Goal: Information Seeking & Learning: Learn about a topic

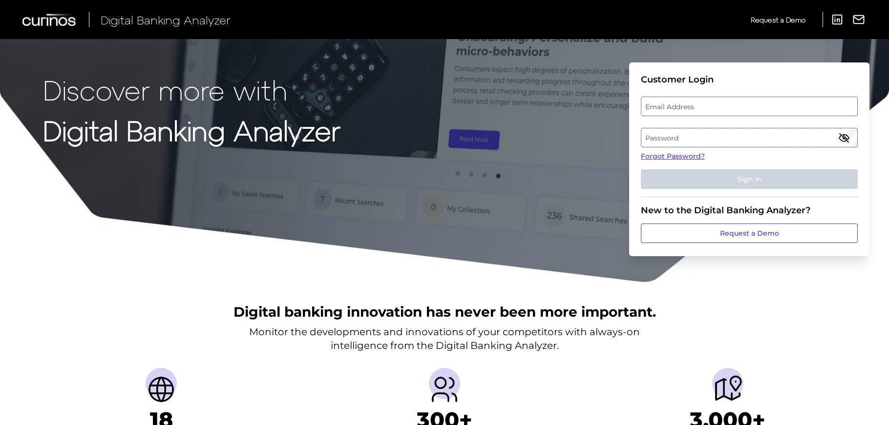
click at [725, 104] on label "Email Address" at bounding box center [748, 107] width 215 height 18
click at [725, 104] on input "email" at bounding box center [749, 107] width 217 height 20
type input "[EMAIL_ADDRESS][DOMAIN_NAME]"
click at [725, 135] on label "Password" at bounding box center [748, 138] width 215 height 18
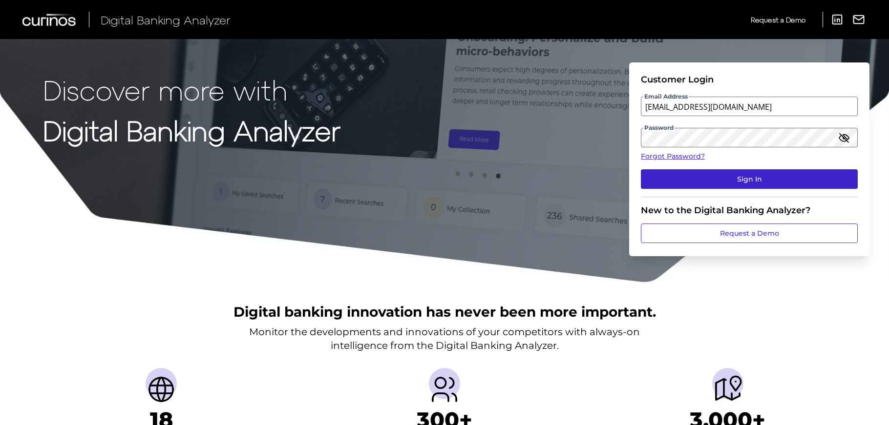
click at [726, 181] on button "Sign In" at bounding box center [749, 179] width 217 height 20
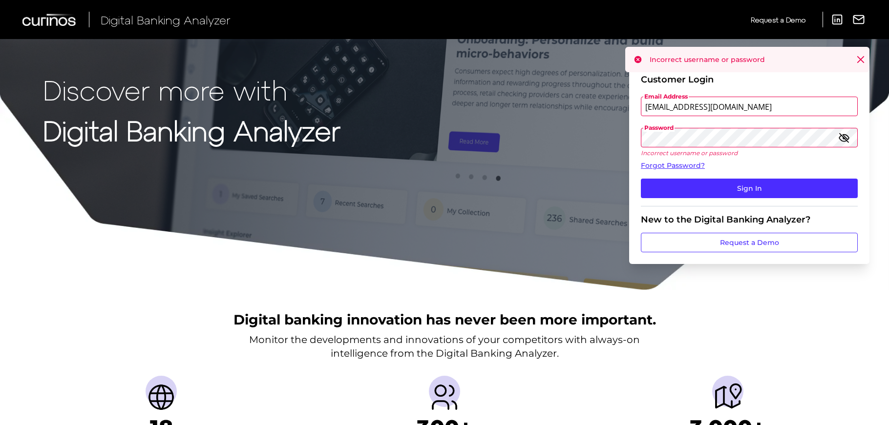
click at [848, 140] on icon "button" at bounding box center [844, 138] width 12 height 12
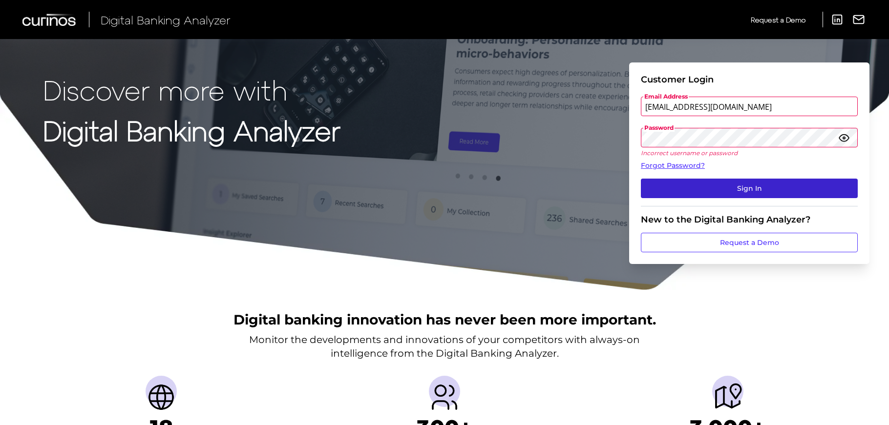
click at [750, 187] on button "Sign In" at bounding box center [749, 189] width 217 height 20
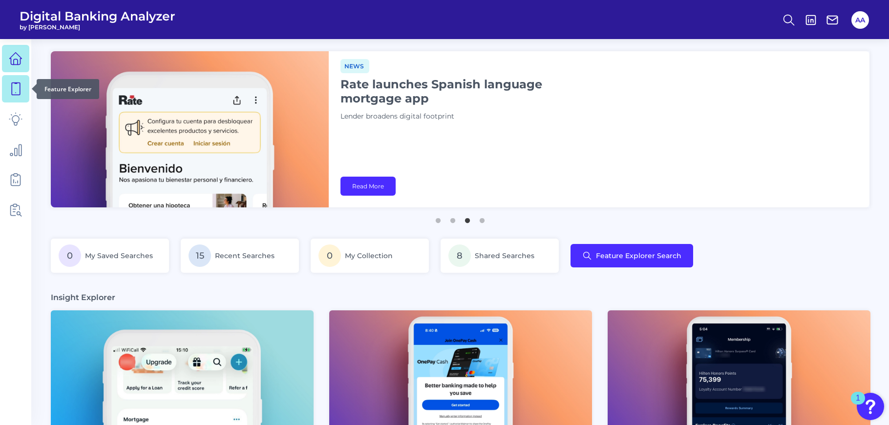
click at [8, 92] on link at bounding box center [15, 88] width 27 height 27
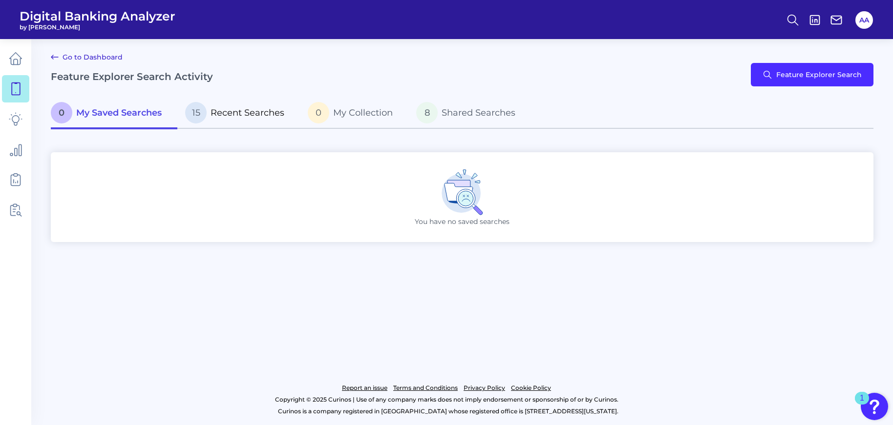
click at [235, 105] on p "15 Recent Searches" at bounding box center [234, 112] width 99 height 21
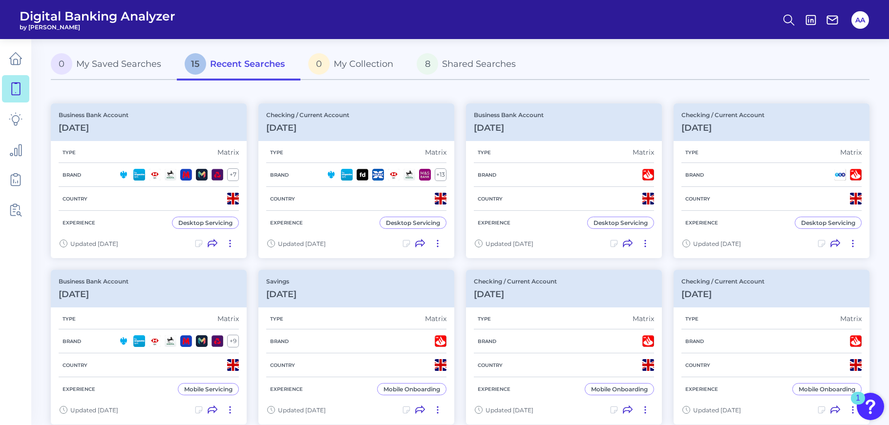
scroll to position [147, 0]
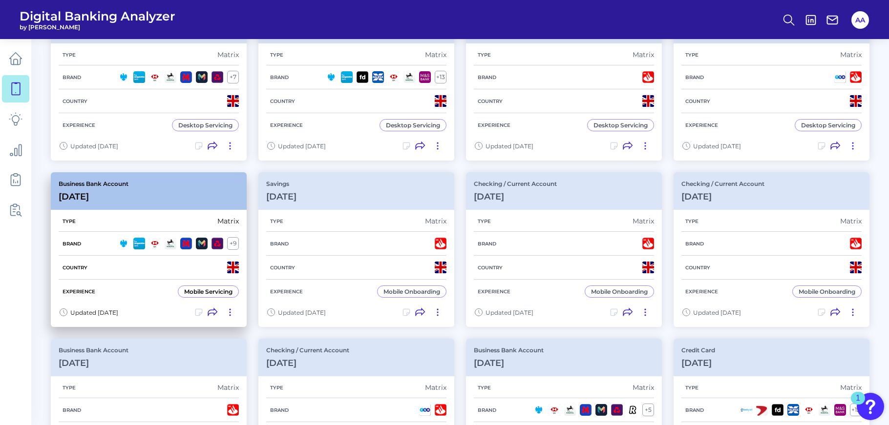
click at [200, 198] on div "Business Bank Account [DATE][FINANCIAL_ID]" at bounding box center [149, 191] width 196 height 38
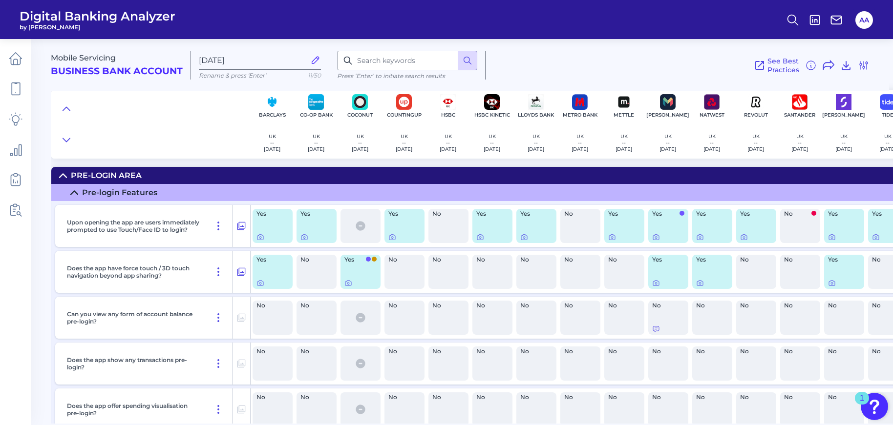
click at [588, 177] on summary "Pre-Login Area" at bounding box center [502, 175] width 903 height 17
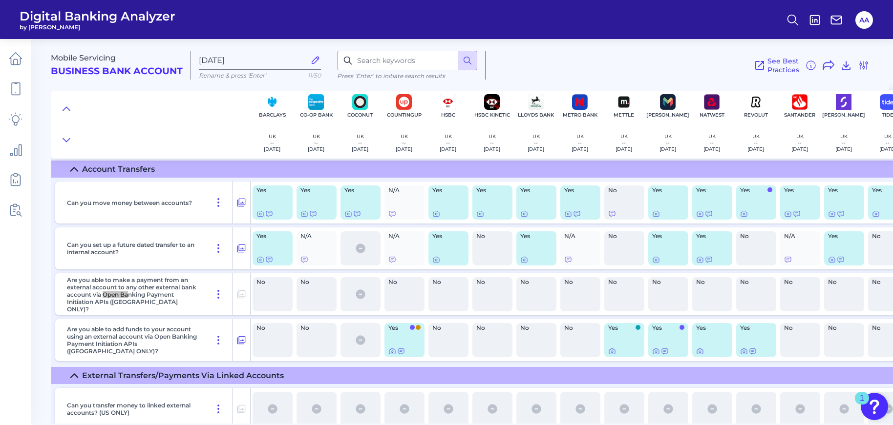
scroll to position [4832, 0]
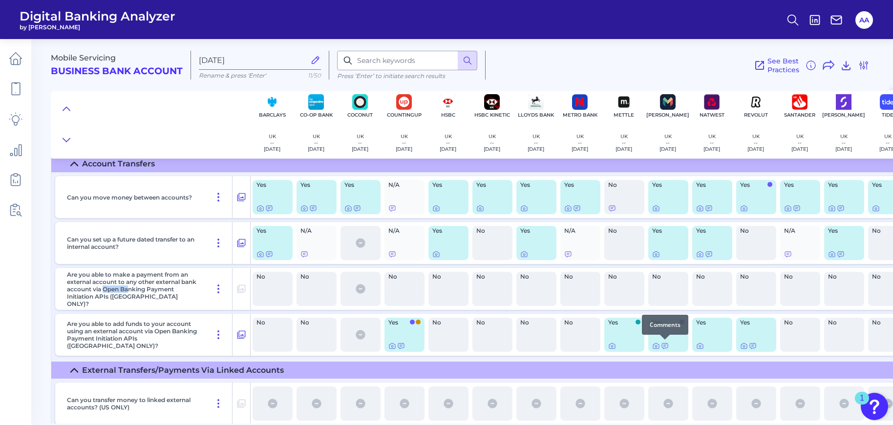
drag, startPoint x: 661, startPoint y: 345, endPoint x: 45, endPoint y: 342, distance: 616.3
drag, startPoint x: 45, startPoint y: 342, endPoint x: 28, endPoint y: 321, distance: 27.1
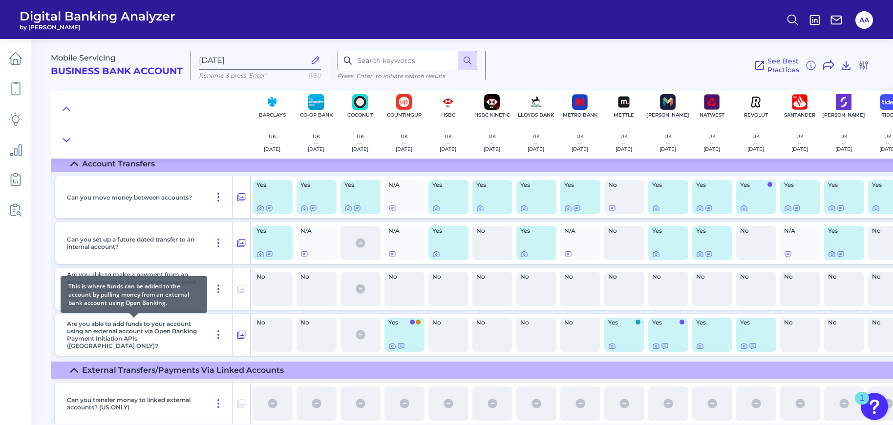
drag, startPoint x: 28, startPoint y: 321, endPoint x: 189, endPoint y: 321, distance: 161.2
click at [189, 321] on p "Are you able to add funds to your account using an external account via Open Ba…" at bounding box center [134, 334] width 134 height 29
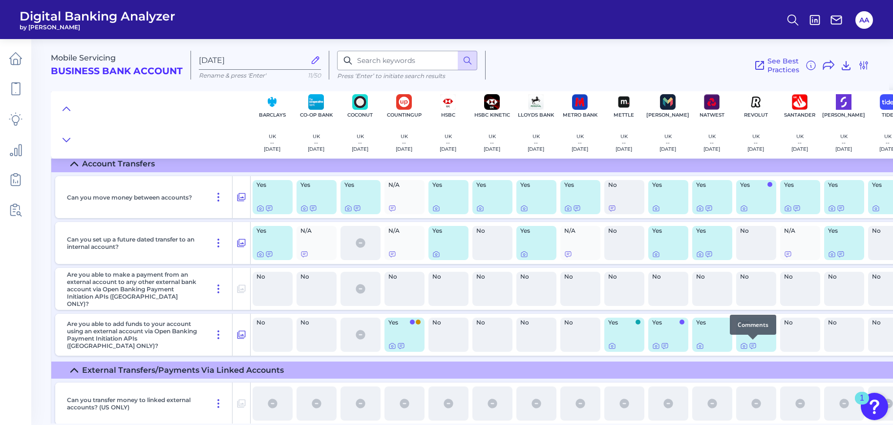
drag, startPoint x: 752, startPoint y: 347, endPoint x: 729, endPoint y: 322, distance: 33.9
click at [707, 320] on span "Yes" at bounding box center [709, 323] width 26 height 6
click at [745, 346] on icon at bounding box center [744, 346] width 8 height 8
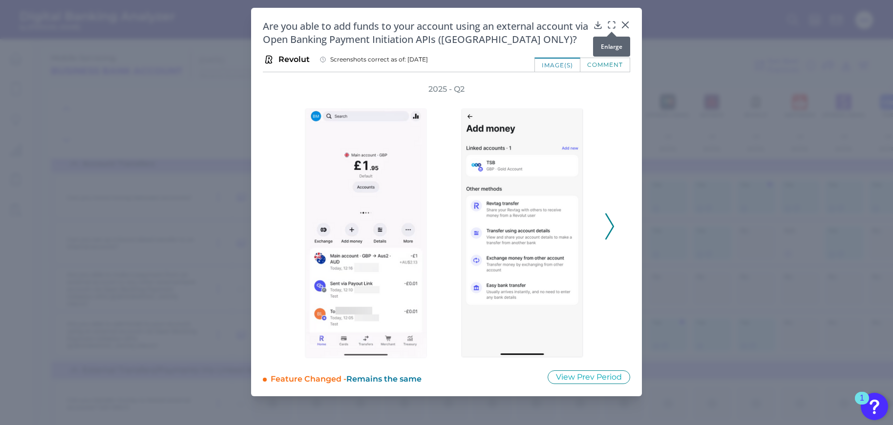
click at [609, 23] on icon at bounding box center [608, 21] width 1 height 1
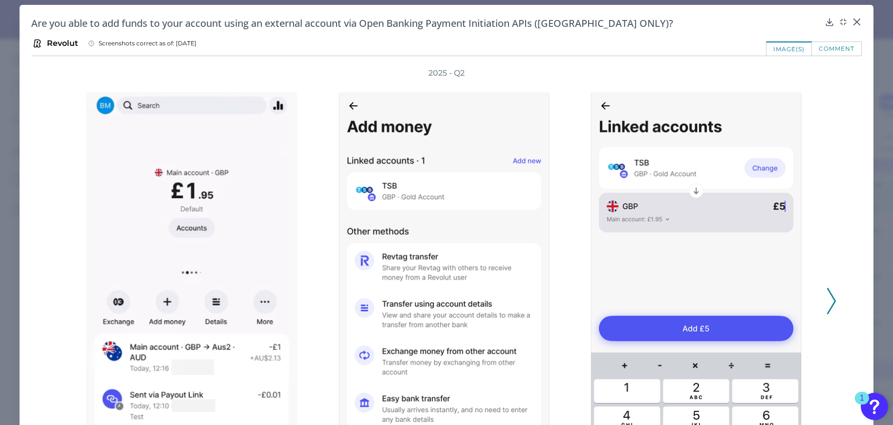
scroll to position [0, 0]
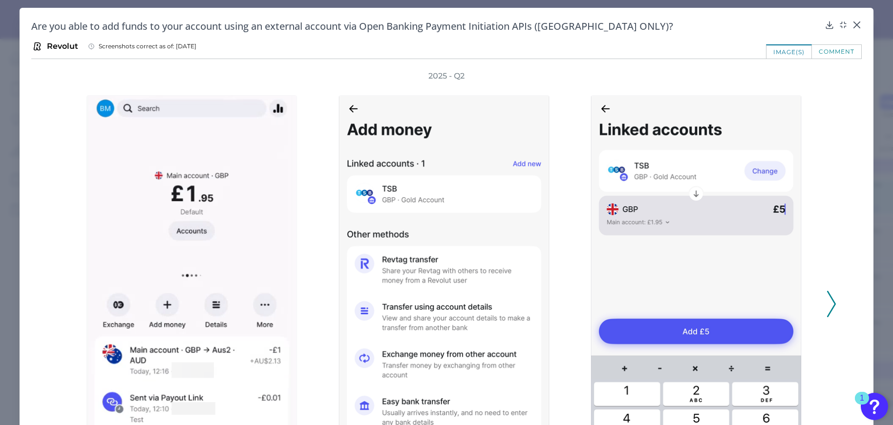
click at [835, 56] on div "comment" at bounding box center [837, 51] width 50 height 14
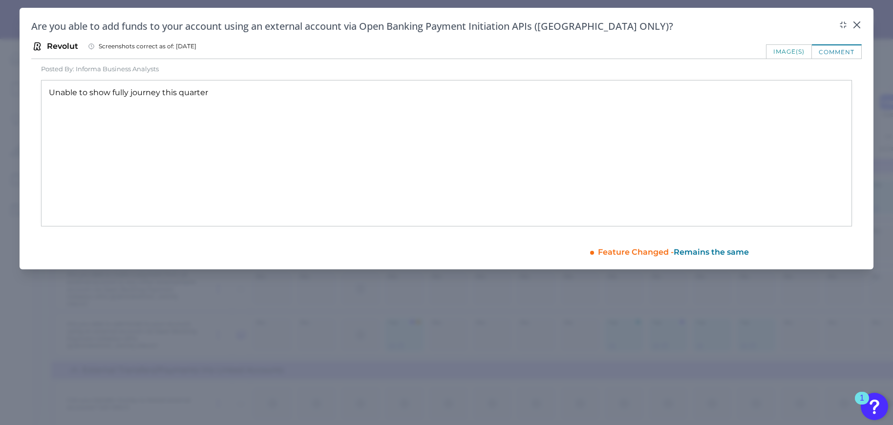
click at [796, 48] on div "image(s)" at bounding box center [789, 51] width 46 height 14
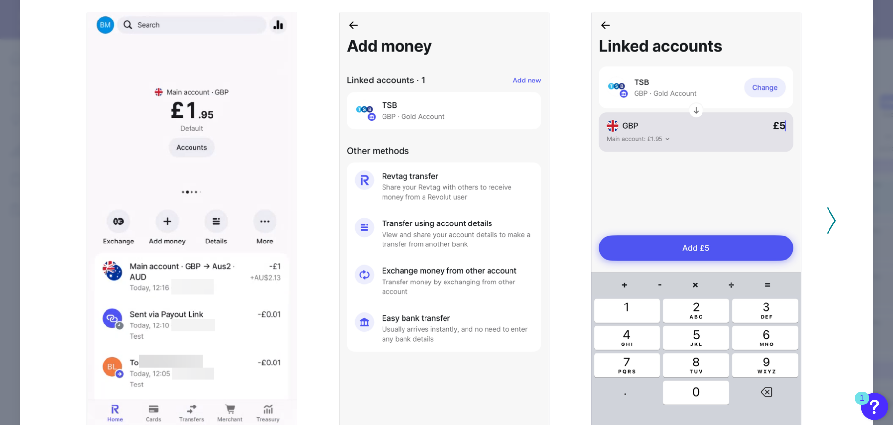
scroll to position [49, 0]
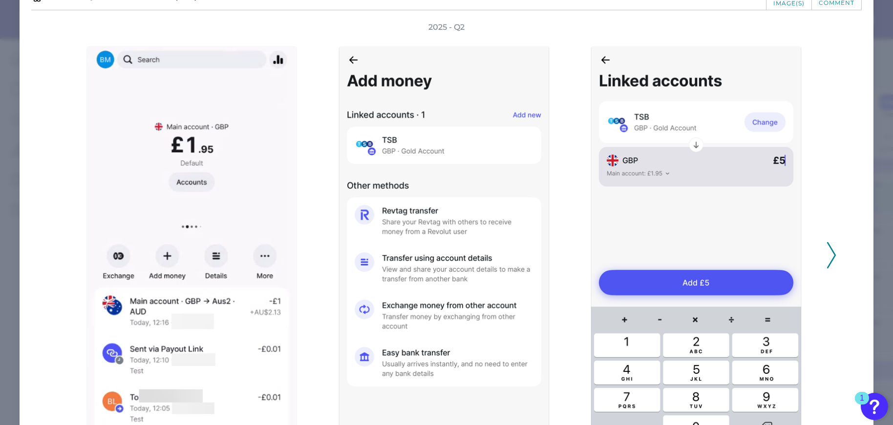
click at [829, 256] on icon at bounding box center [831, 255] width 9 height 26
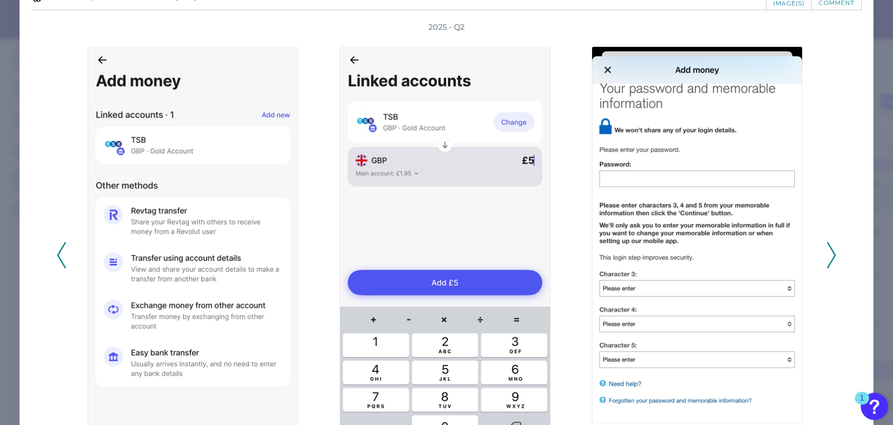
scroll to position [98, 0]
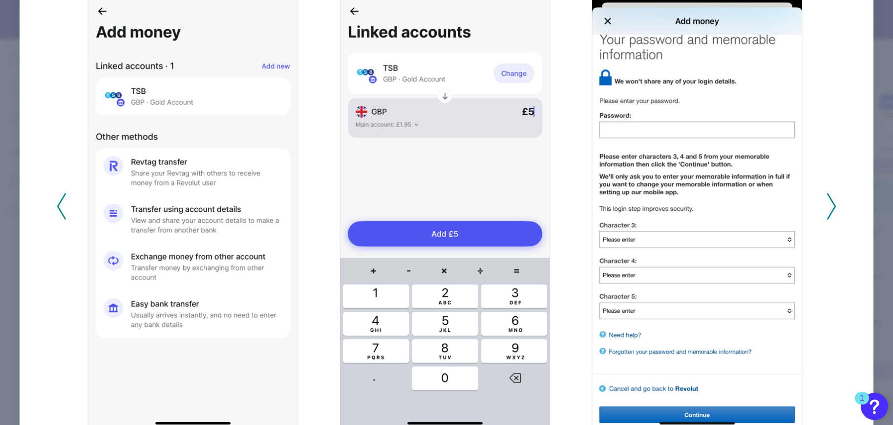
click at [830, 208] on polyline at bounding box center [830, 206] width 7 height 25
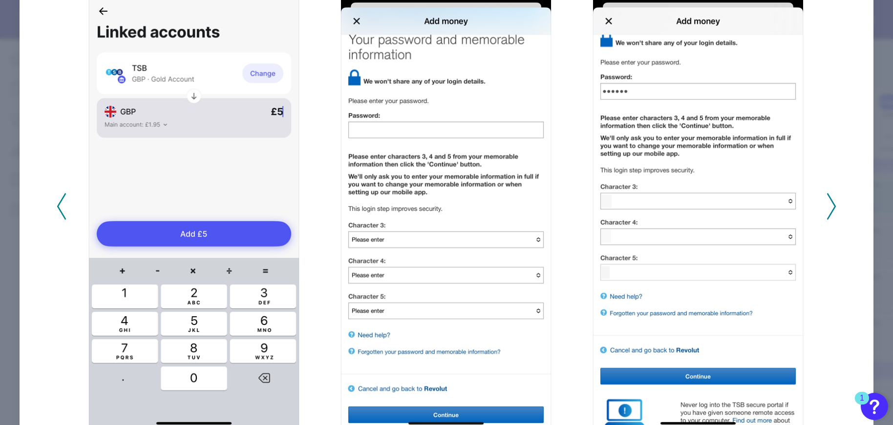
click at [830, 207] on icon at bounding box center [831, 206] width 9 height 26
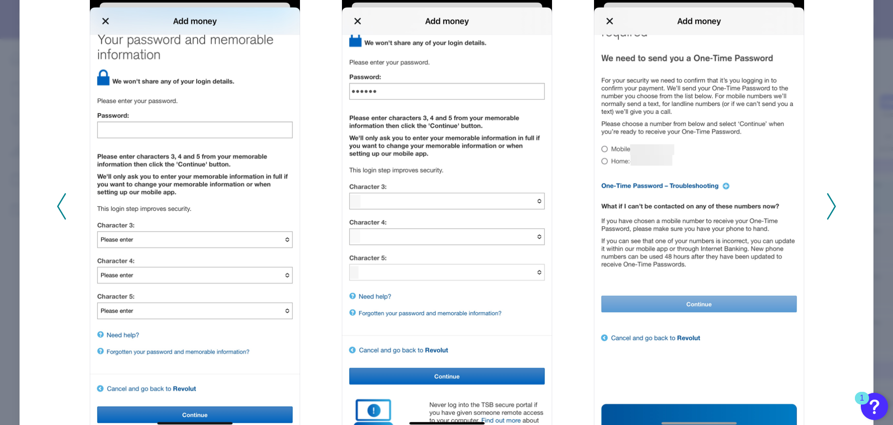
click at [830, 207] on icon at bounding box center [831, 206] width 9 height 26
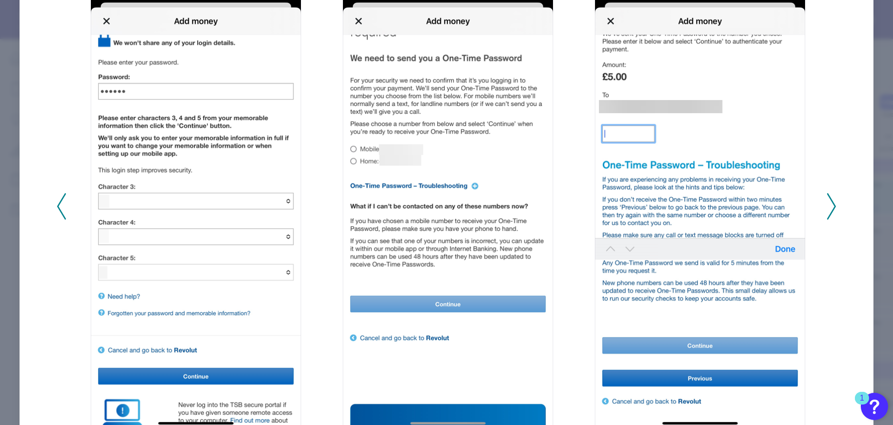
click at [830, 207] on icon at bounding box center [831, 206] width 9 height 26
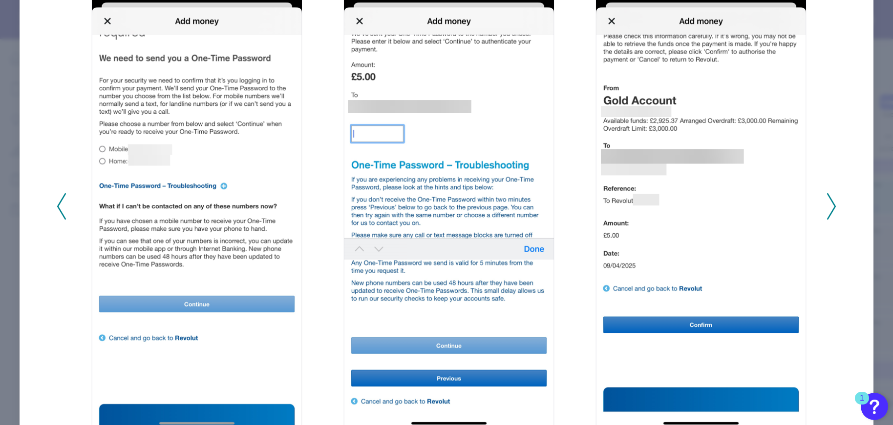
click at [830, 207] on icon at bounding box center [831, 206] width 9 height 26
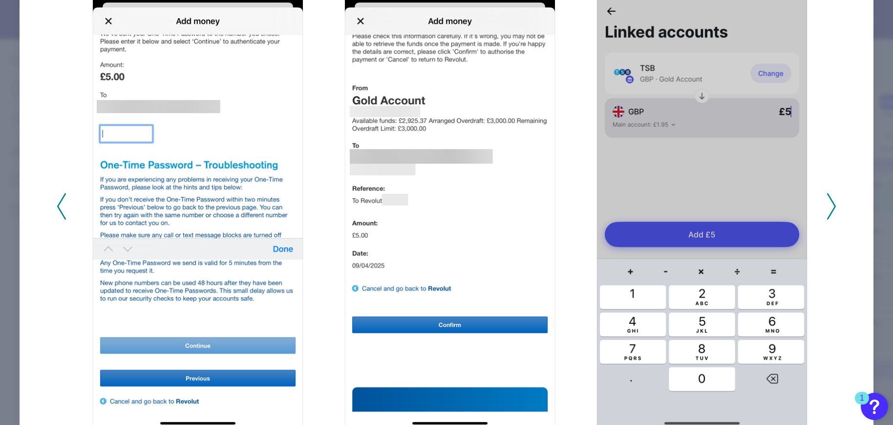
click at [830, 207] on icon at bounding box center [831, 206] width 9 height 26
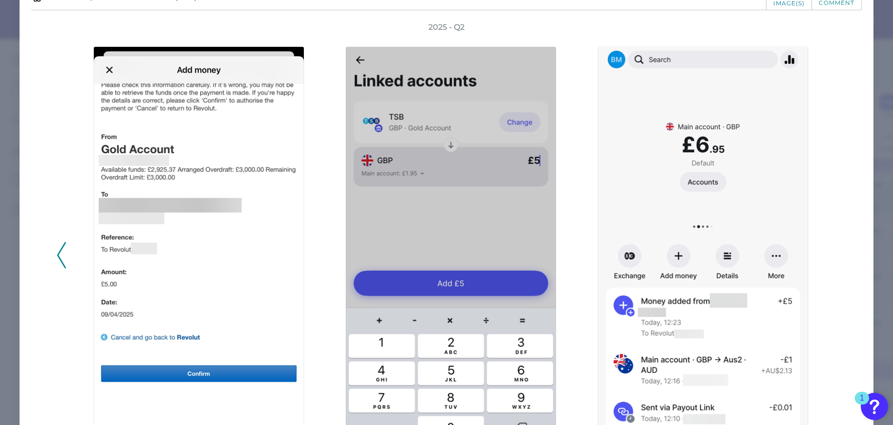
scroll to position [0, 0]
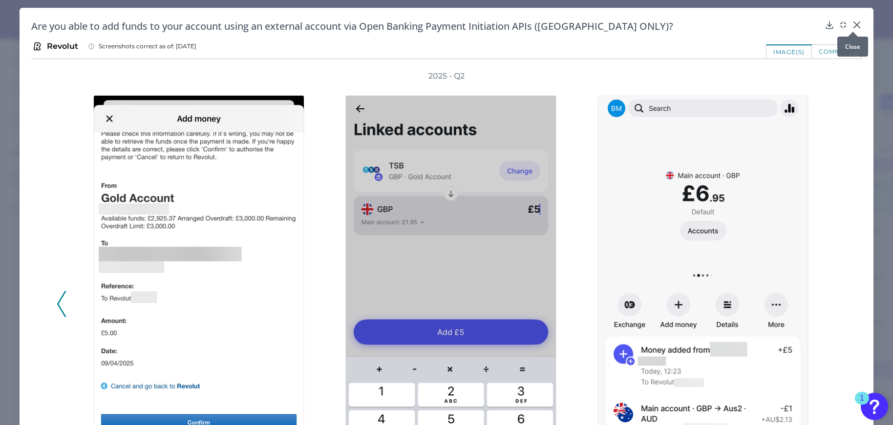
click at [852, 27] on div at bounding box center [853, 32] width 10 height 10
click at [855, 24] on icon at bounding box center [857, 25] width 10 height 10
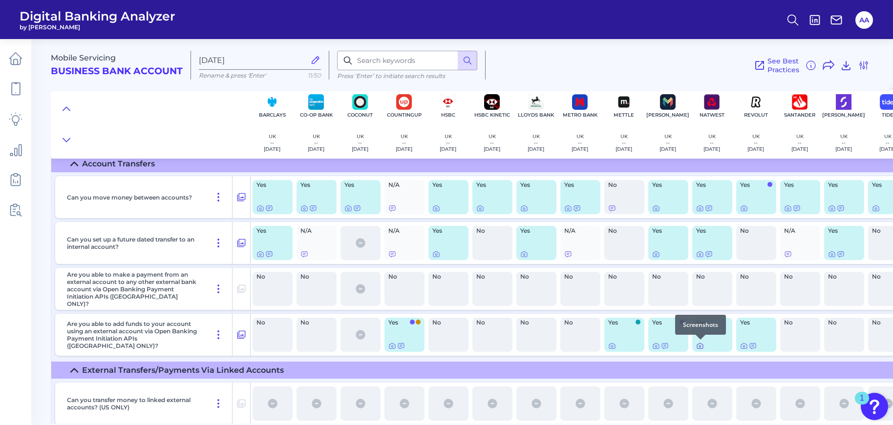
click at [700, 347] on icon at bounding box center [700, 347] width 2 height 2
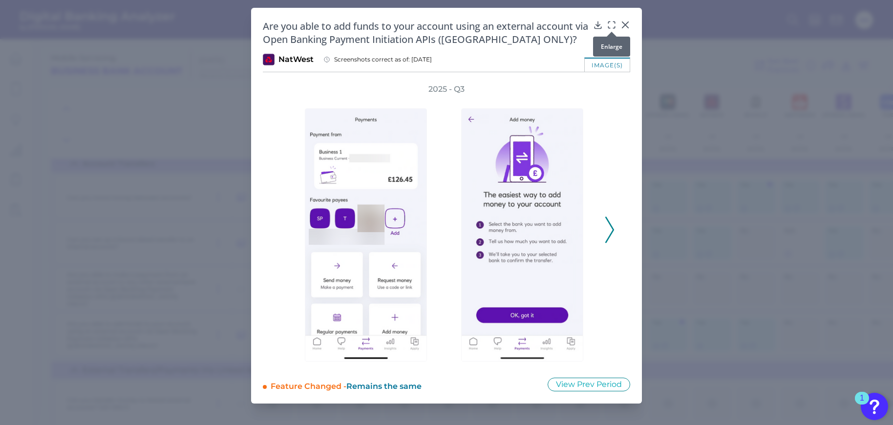
click at [610, 25] on icon at bounding box center [612, 25] width 10 height 10
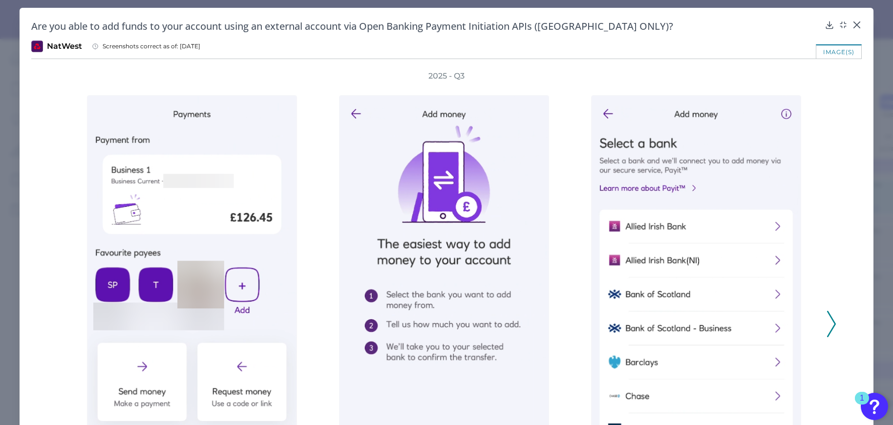
scroll to position [98, 0]
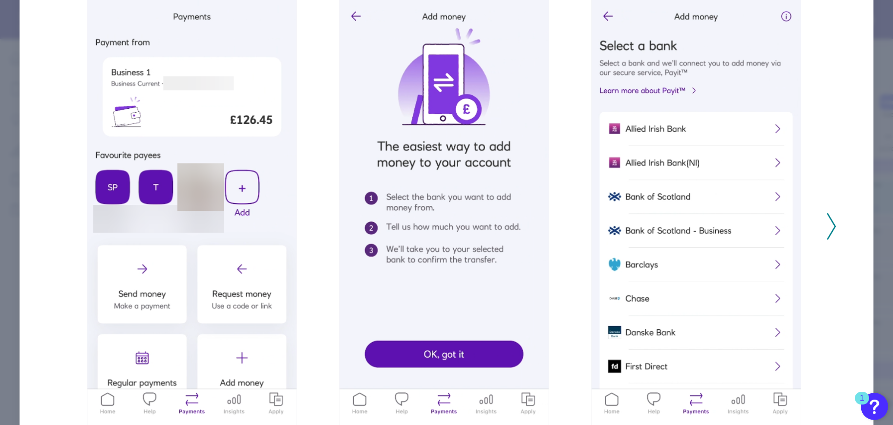
click at [829, 222] on polyline at bounding box center [830, 226] width 7 height 25
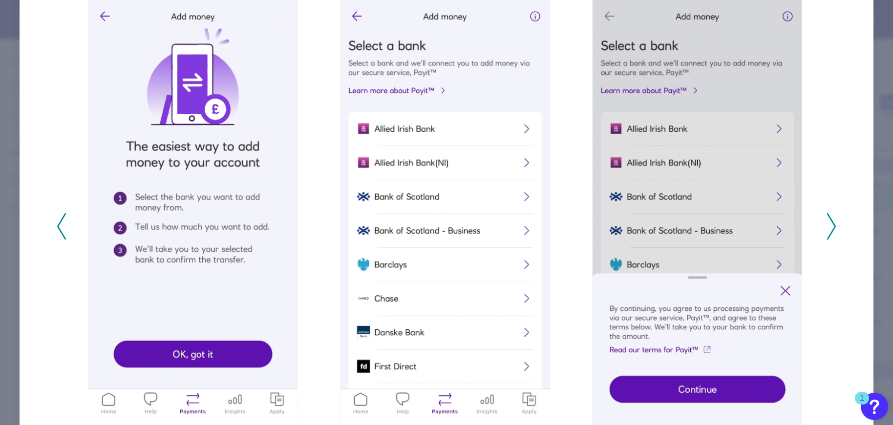
click at [827, 220] on polyline at bounding box center [830, 226] width 7 height 25
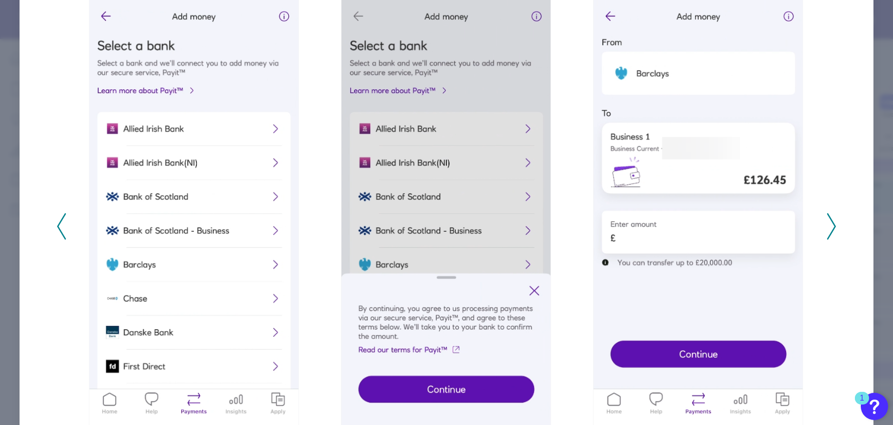
click at [827, 220] on polyline at bounding box center [830, 226] width 7 height 25
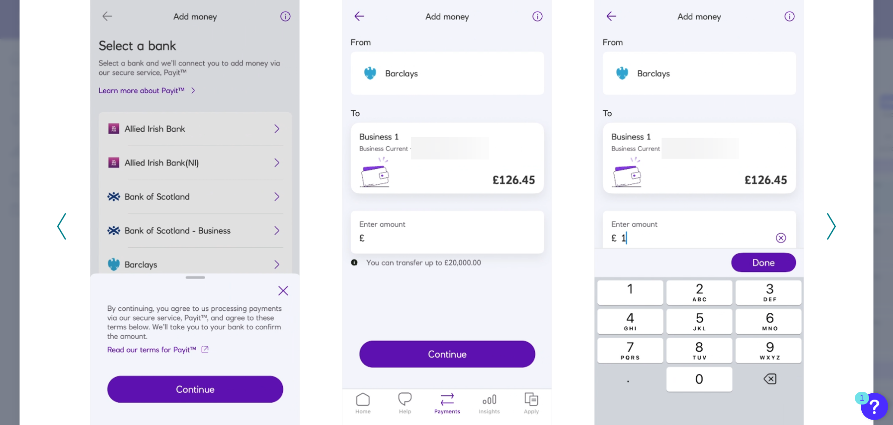
click at [827, 220] on polyline at bounding box center [830, 226] width 7 height 25
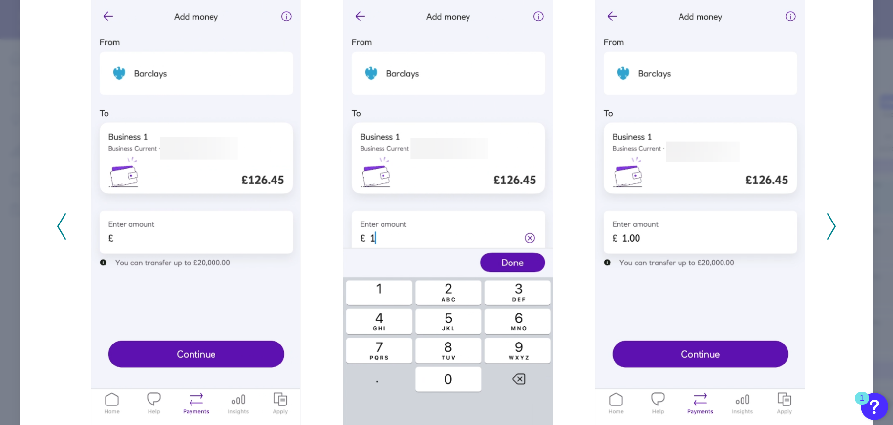
click at [58, 220] on icon at bounding box center [61, 226] width 9 height 26
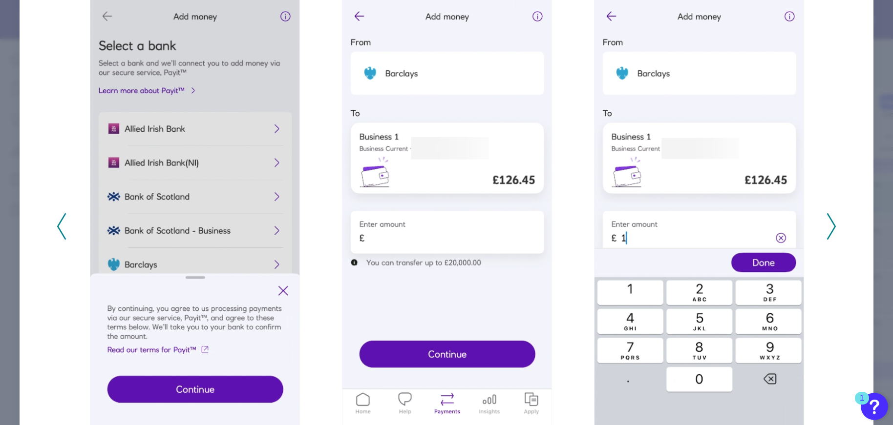
click at [58, 220] on icon at bounding box center [61, 226] width 9 height 26
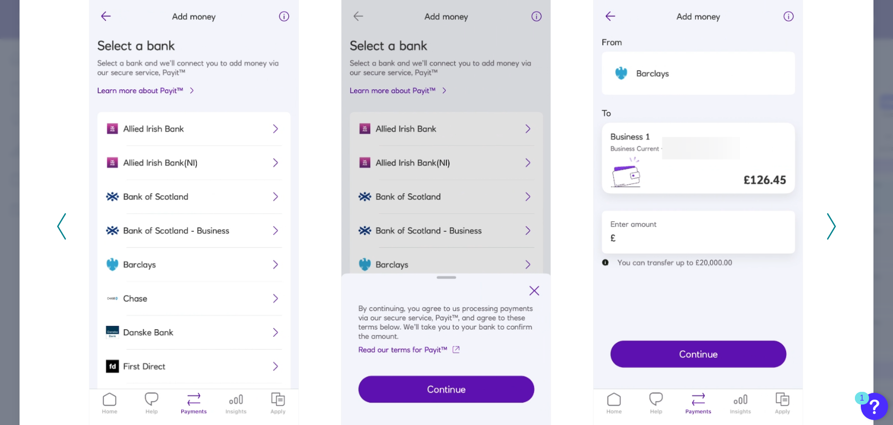
click at [827, 217] on polyline at bounding box center [830, 226] width 7 height 25
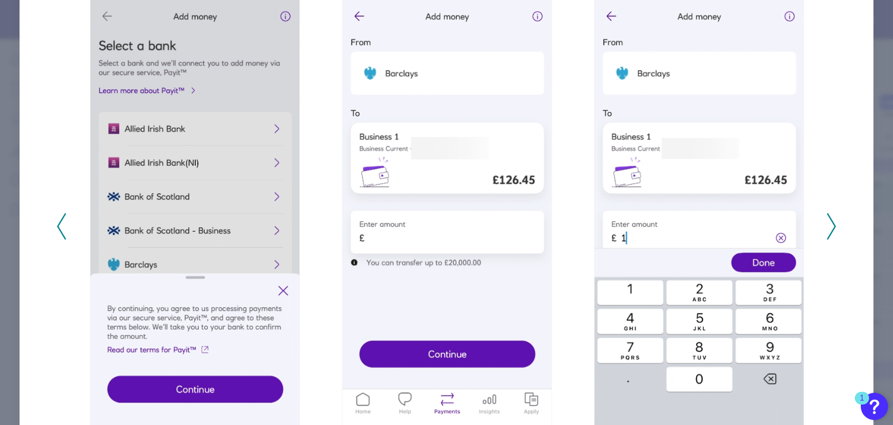
click at [827, 217] on polyline at bounding box center [830, 226] width 7 height 25
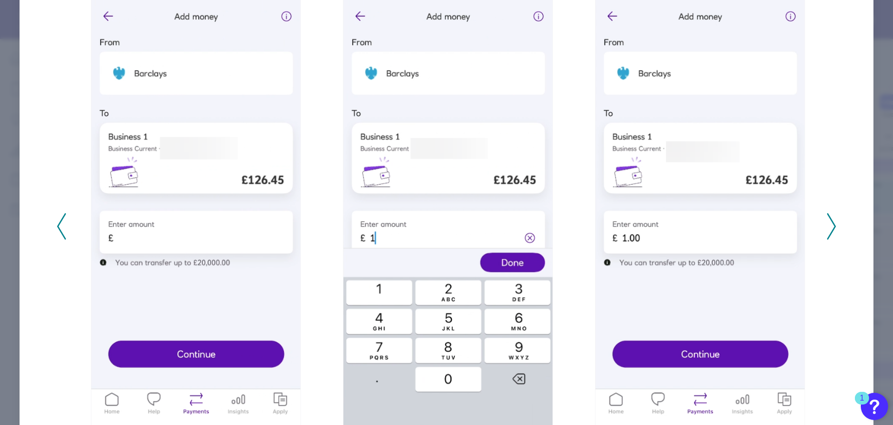
click at [827, 217] on polyline at bounding box center [830, 226] width 7 height 25
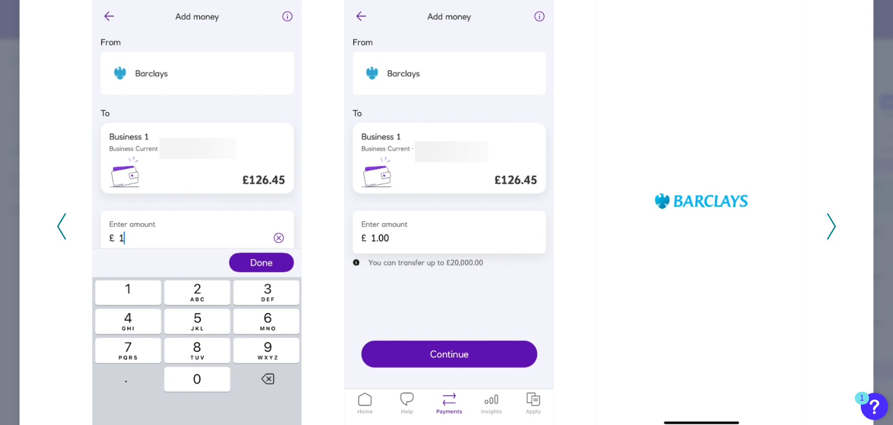
click at [827, 217] on polyline at bounding box center [830, 226] width 7 height 25
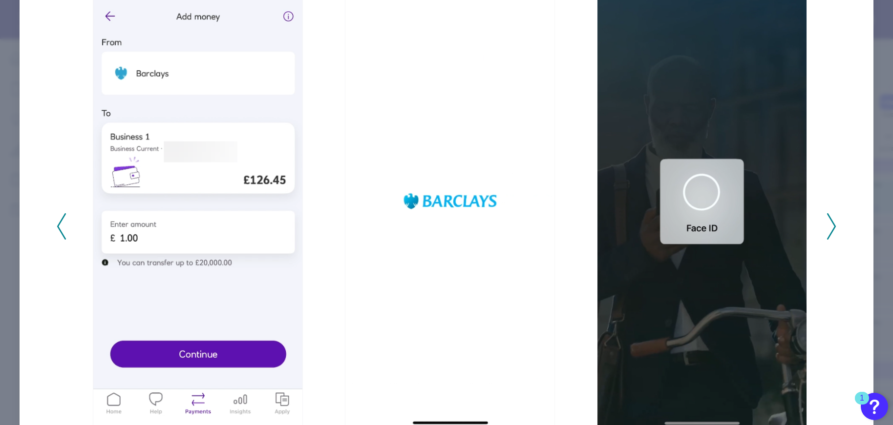
click at [827, 217] on polyline at bounding box center [830, 226] width 7 height 25
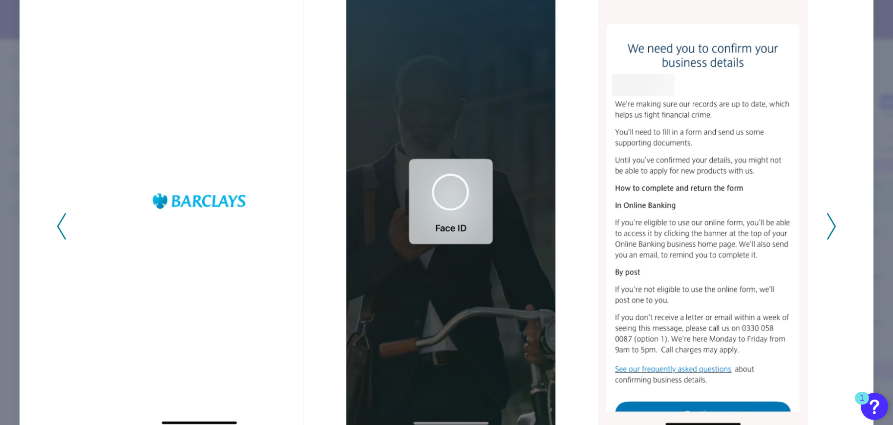
click at [827, 217] on icon at bounding box center [831, 226] width 9 height 26
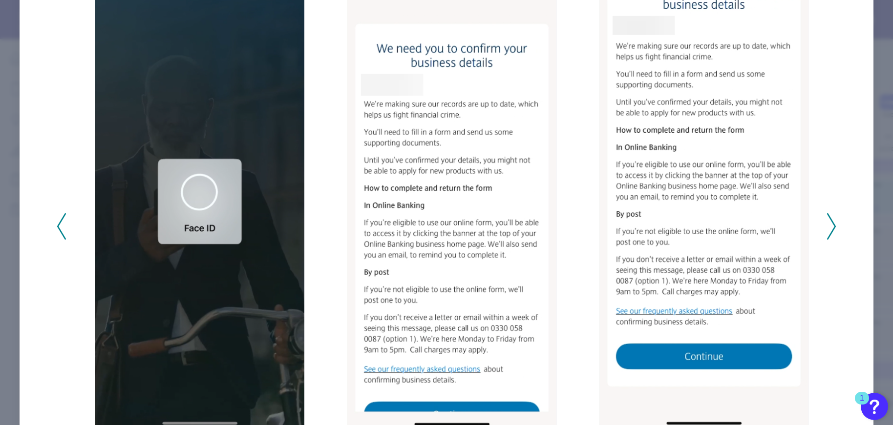
click at [827, 217] on icon at bounding box center [831, 226] width 9 height 26
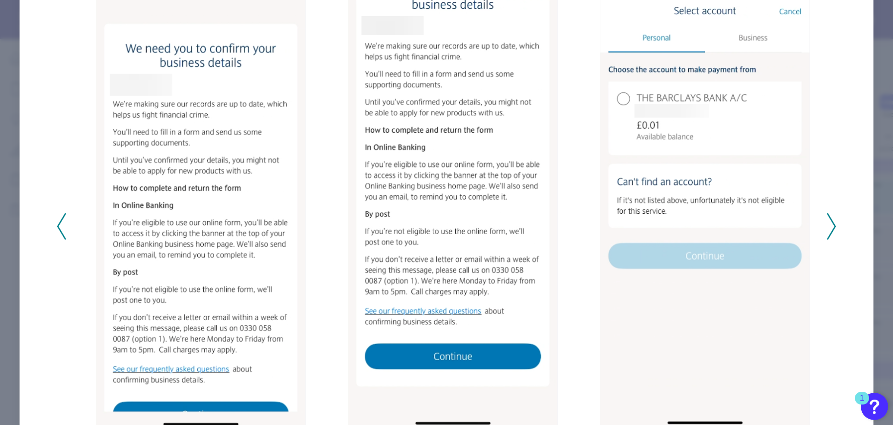
click at [827, 217] on icon at bounding box center [831, 226] width 9 height 26
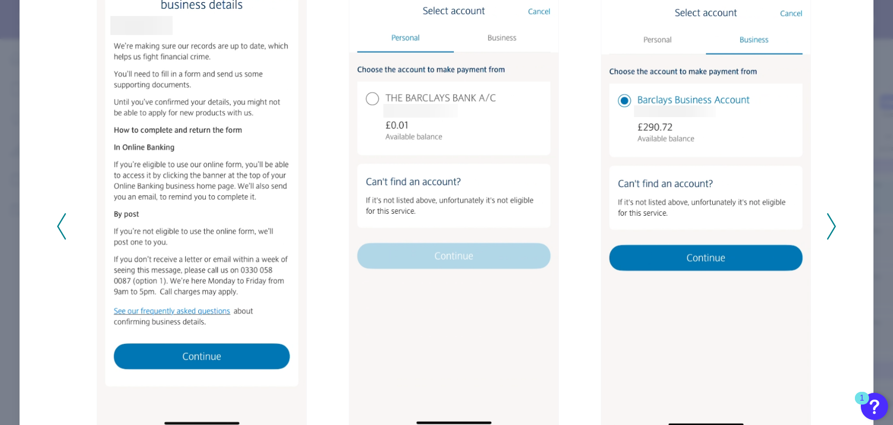
click at [827, 217] on icon at bounding box center [831, 226] width 9 height 26
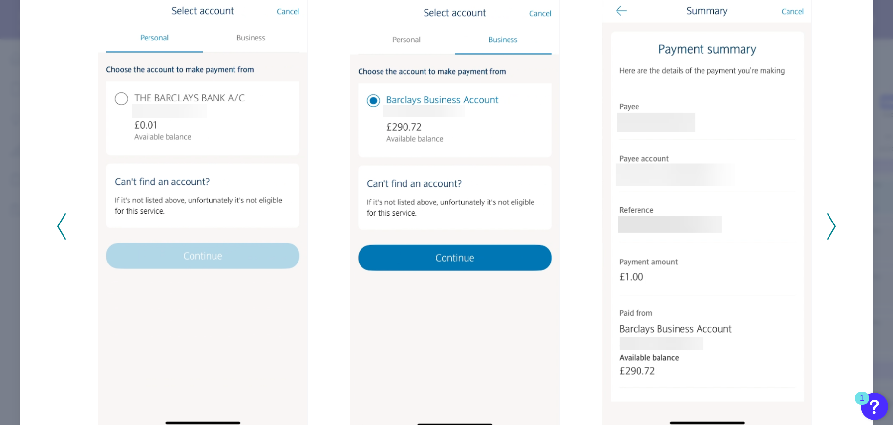
click at [827, 230] on icon at bounding box center [831, 226] width 9 height 26
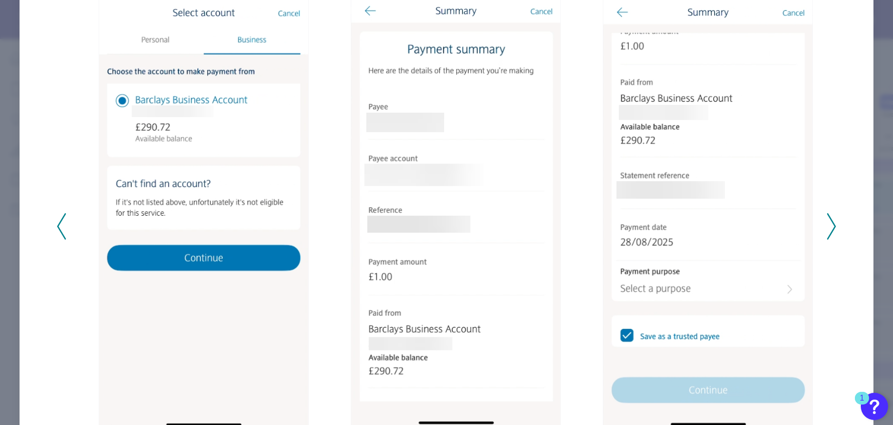
click at [829, 223] on polyline at bounding box center [830, 226] width 7 height 25
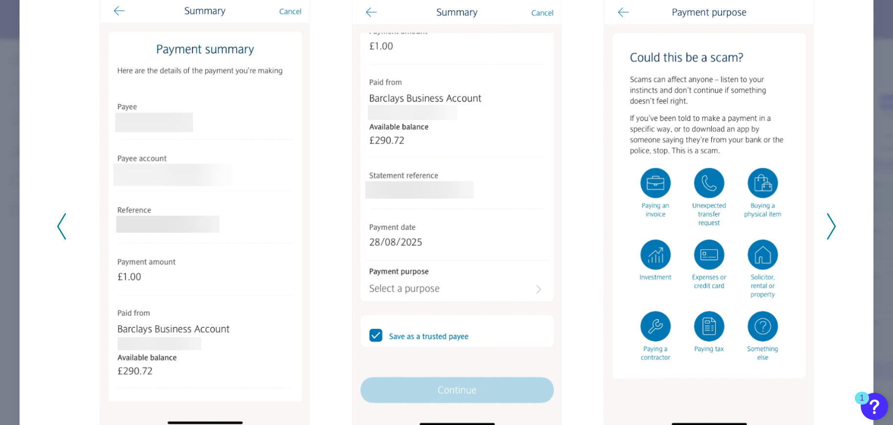
click at [829, 223] on polyline at bounding box center [830, 226] width 7 height 25
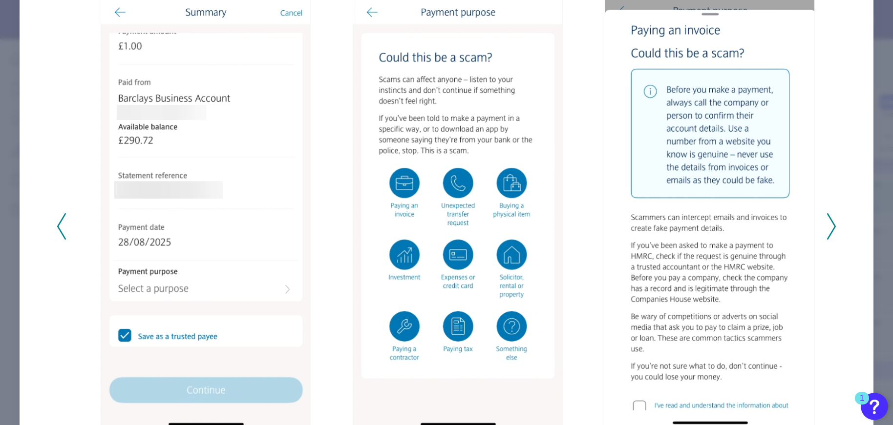
click at [829, 223] on polyline at bounding box center [830, 226] width 7 height 25
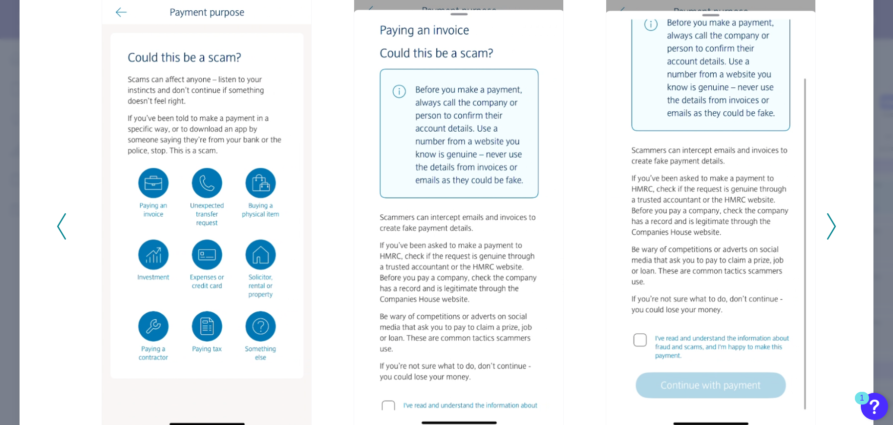
click at [829, 223] on polyline at bounding box center [830, 226] width 7 height 25
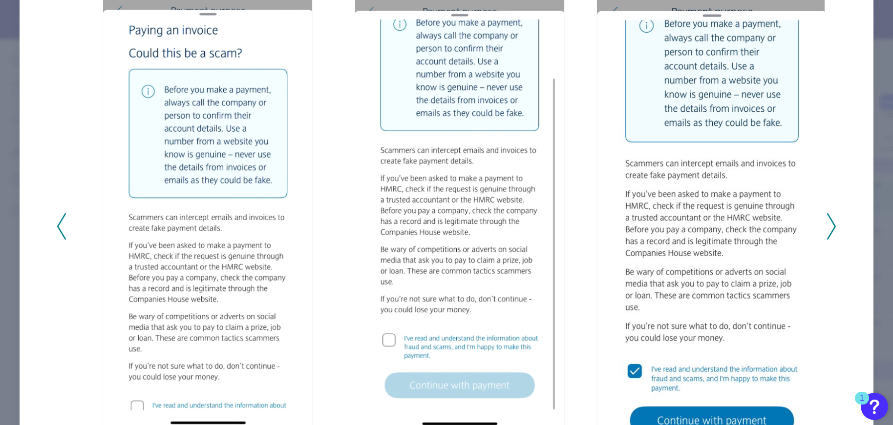
click at [829, 223] on polyline at bounding box center [830, 226] width 7 height 25
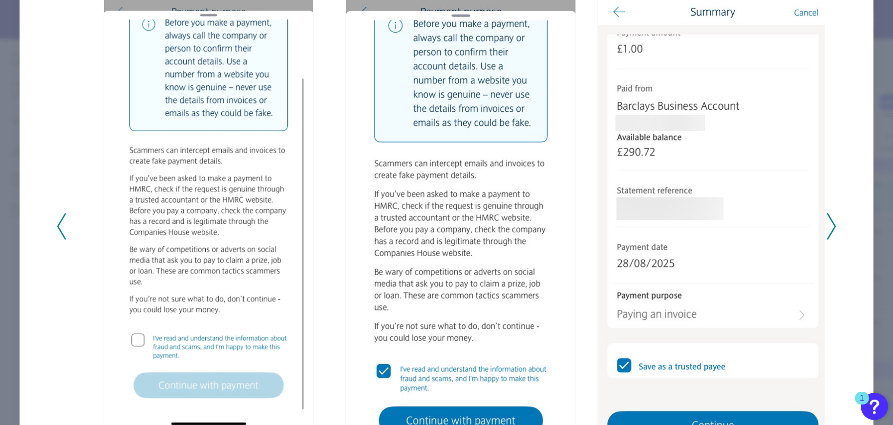
click at [829, 222] on icon at bounding box center [831, 226] width 9 height 26
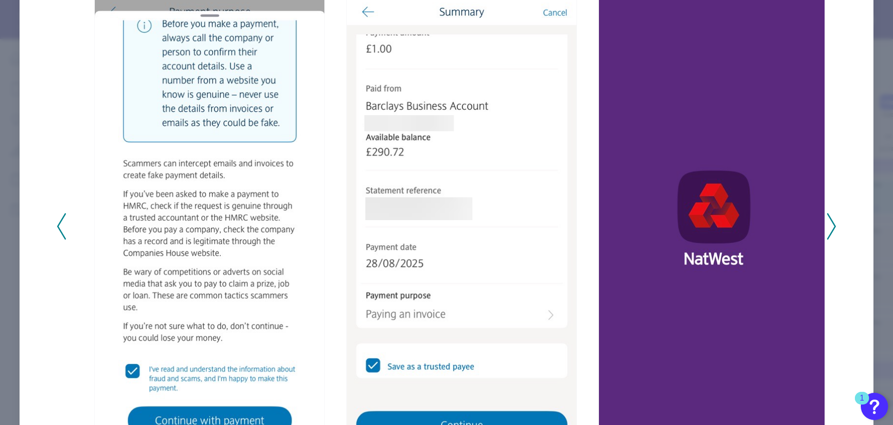
click at [829, 222] on icon at bounding box center [831, 226] width 9 height 26
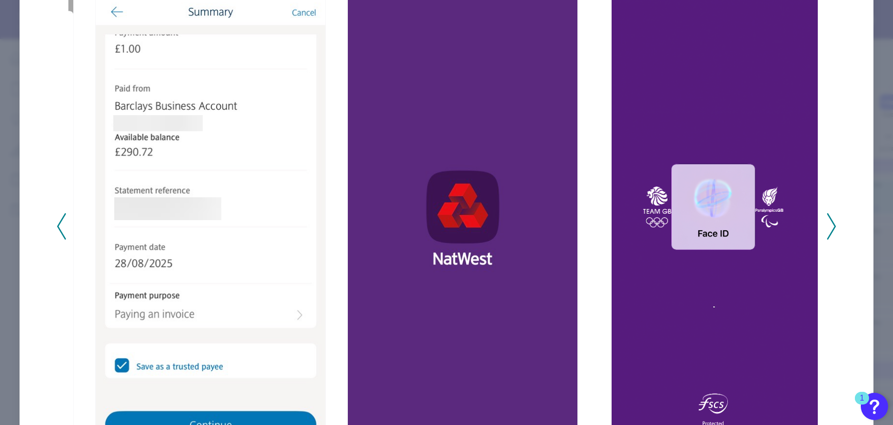
click at [829, 222] on icon at bounding box center [831, 226] width 9 height 26
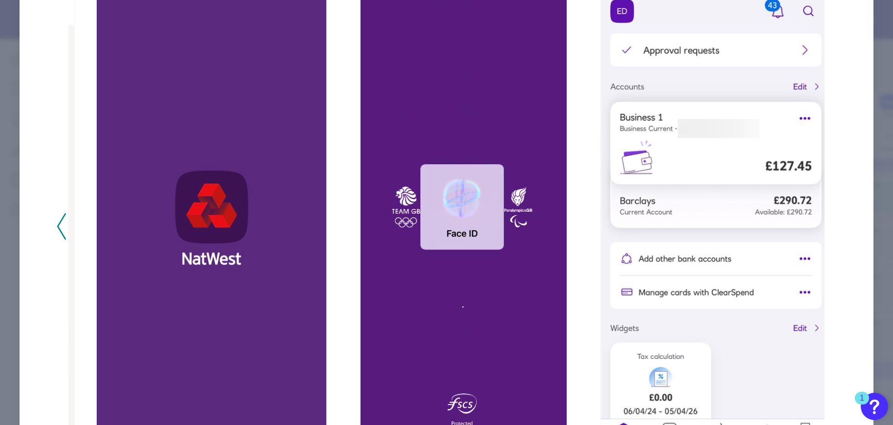
click at [829, 222] on div "2025 - Q3" at bounding box center [446, 221] width 779 height 497
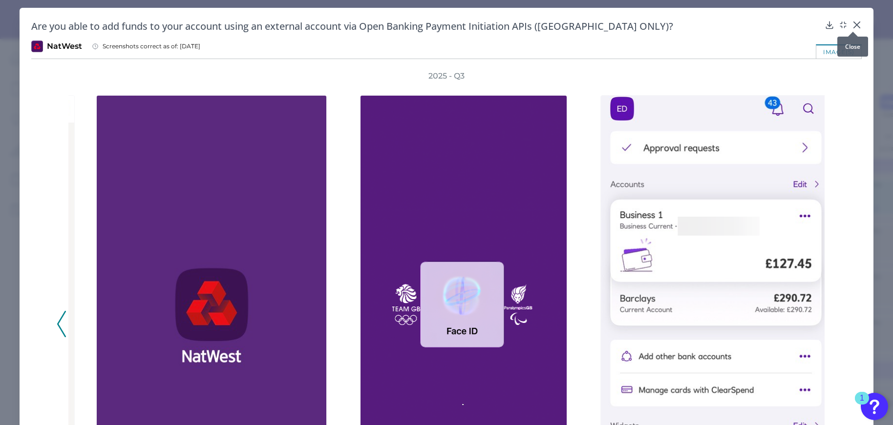
click at [853, 23] on icon at bounding box center [857, 25] width 10 height 10
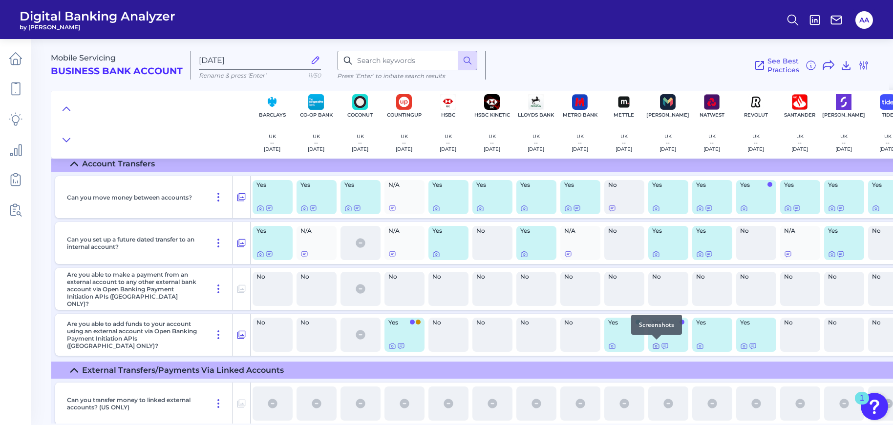
click at [654, 347] on icon at bounding box center [656, 346] width 8 height 8
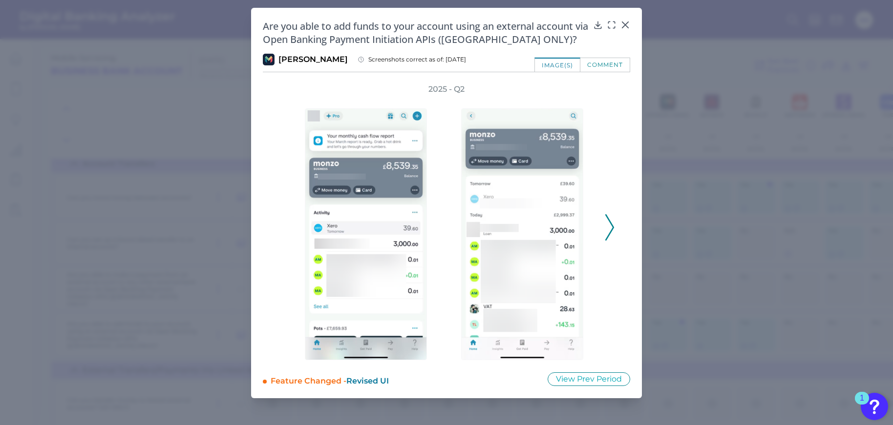
click at [601, 64] on div "comment" at bounding box center [605, 65] width 50 height 14
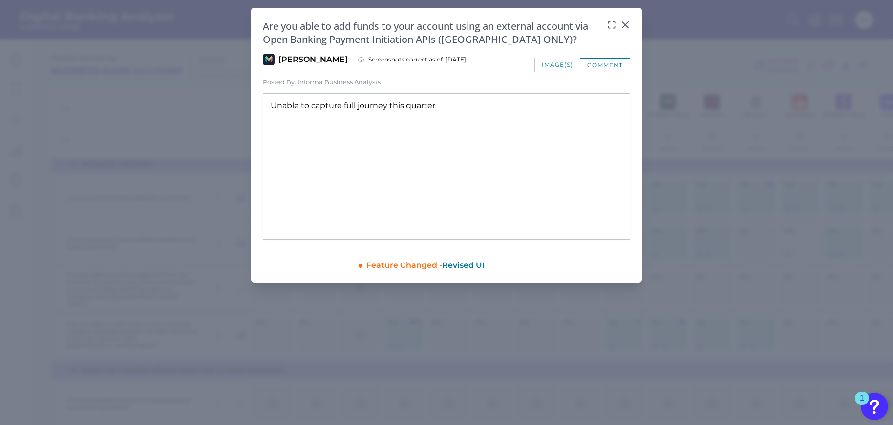
click at [559, 63] on div "image(s)" at bounding box center [557, 65] width 46 height 14
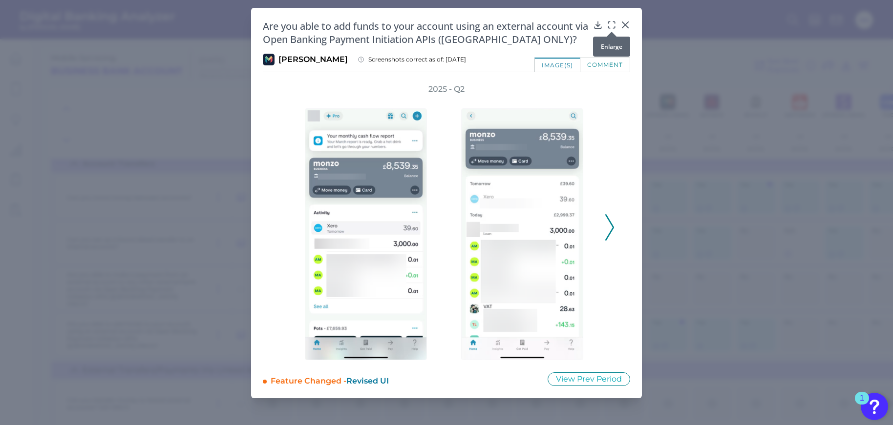
click at [608, 24] on icon at bounding box center [612, 25] width 10 height 10
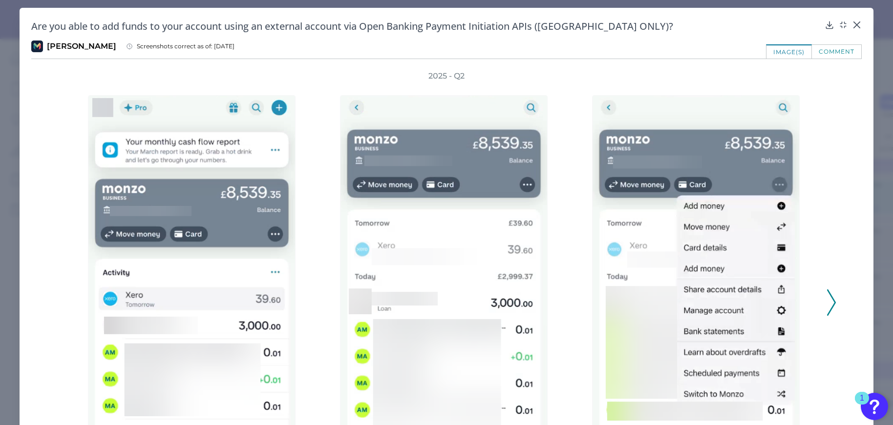
scroll to position [98, 0]
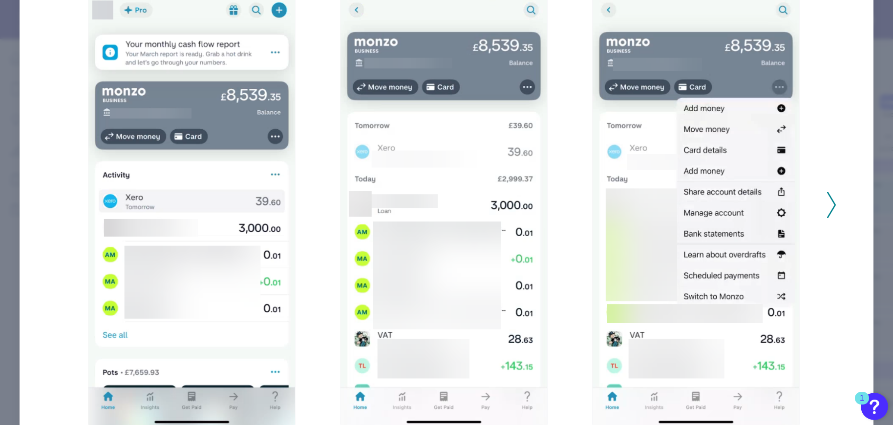
click at [827, 205] on icon at bounding box center [831, 205] width 9 height 26
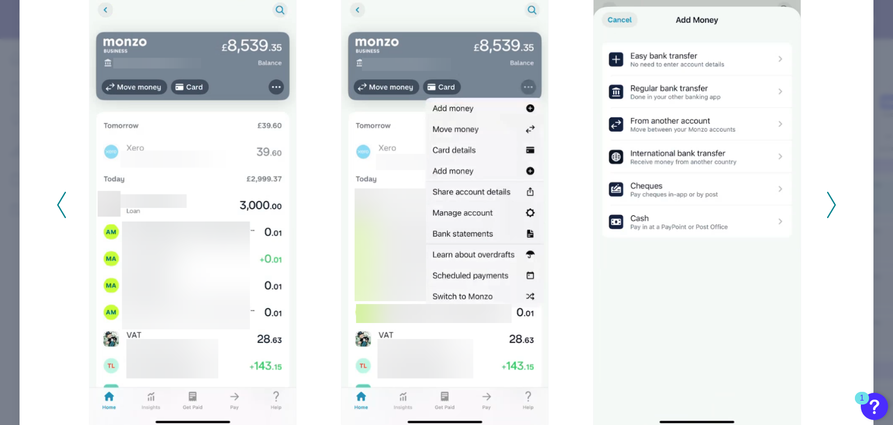
click at [827, 204] on icon at bounding box center [831, 205] width 9 height 26
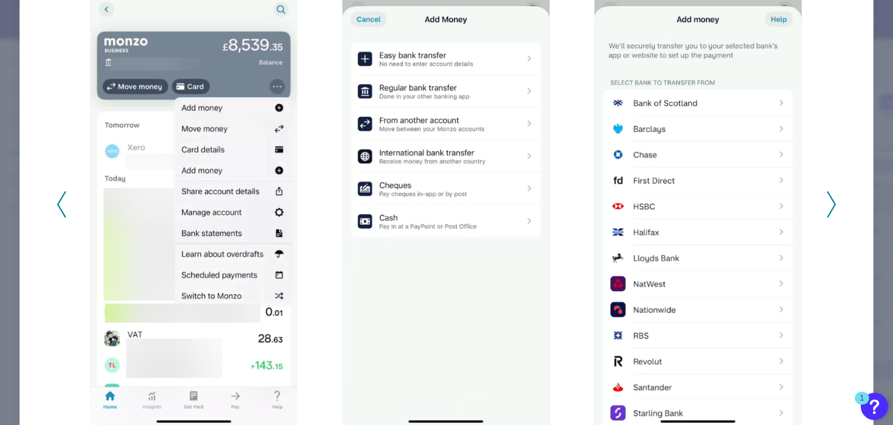
scroll to position [145, 0]
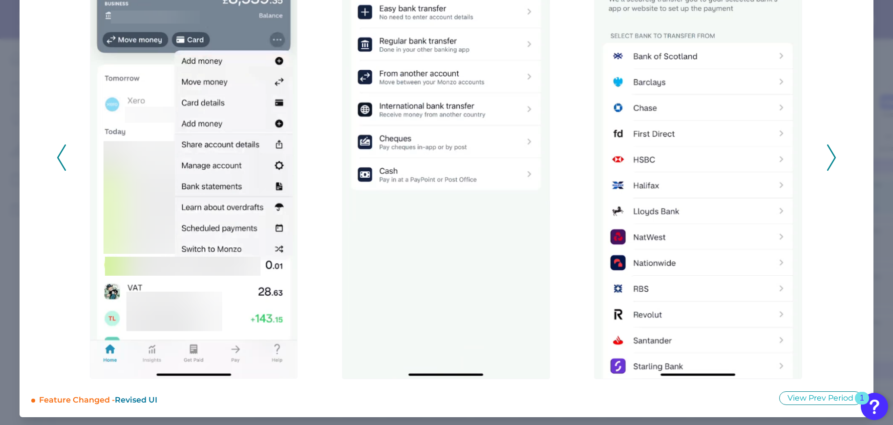
click at [830, 158] on polyline at bounding box center [830, 158] width 7 height 25
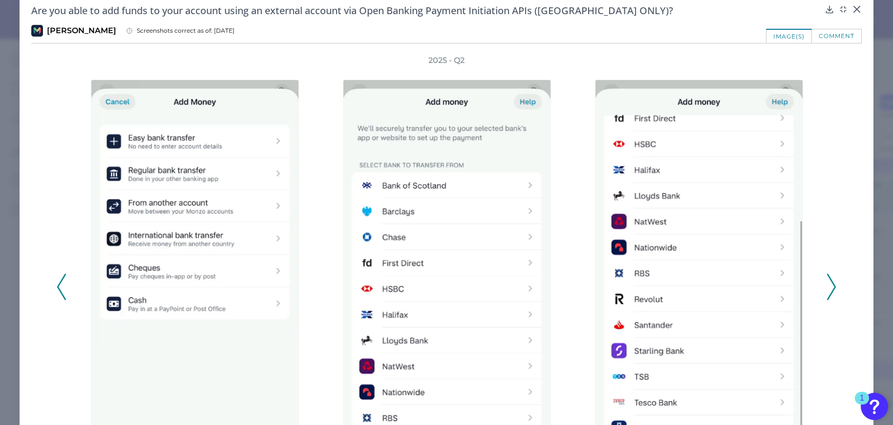
scroll to position [0, 0]
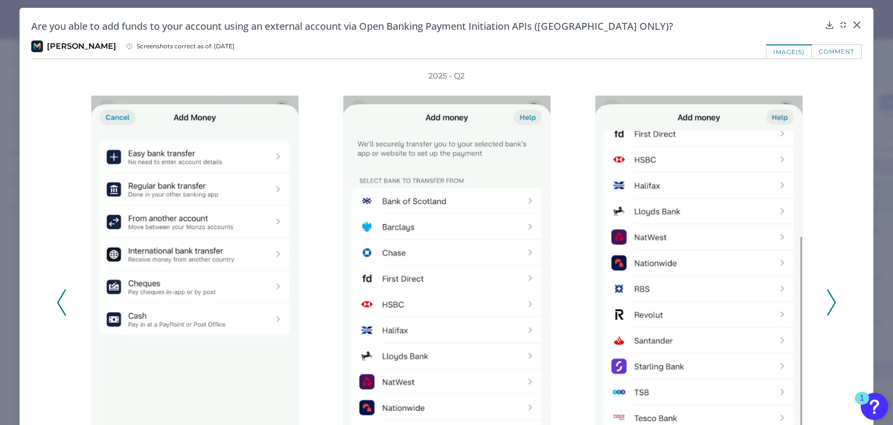
click at [828, 301] on icon at bounding box center [831, 303] width 9 height 26
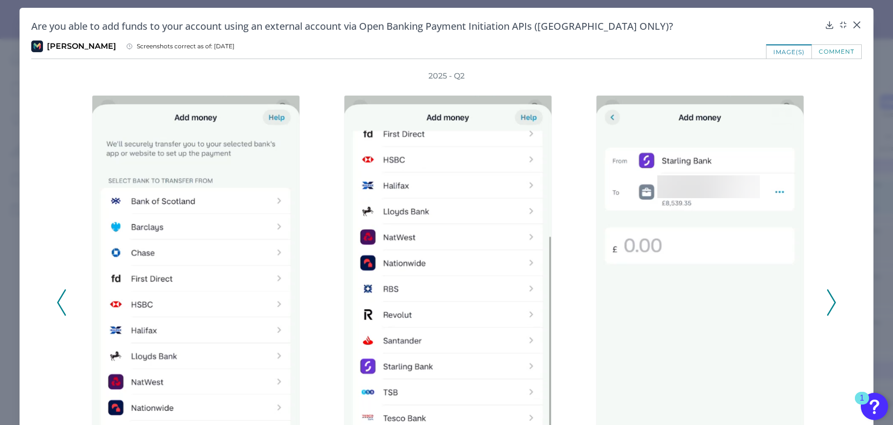
click at [831, 296] on icon at bounding box center [831, 303] width 9 height 26
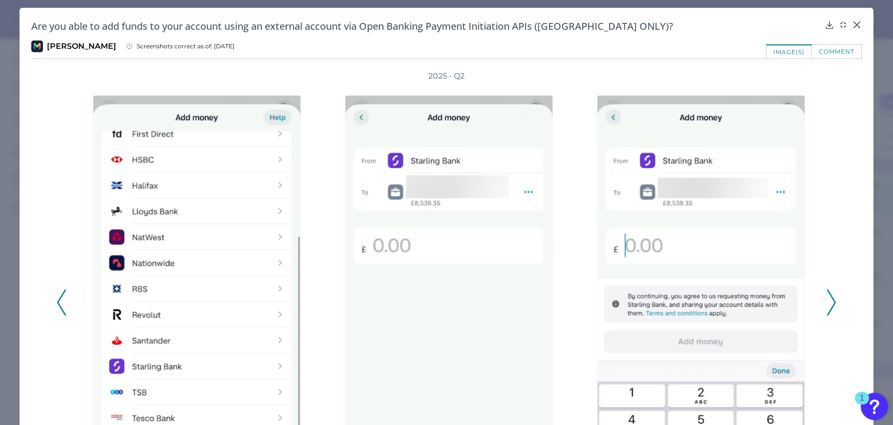
click at [830, 296] on icon at bounding box center [831, 303] width 9 height 26
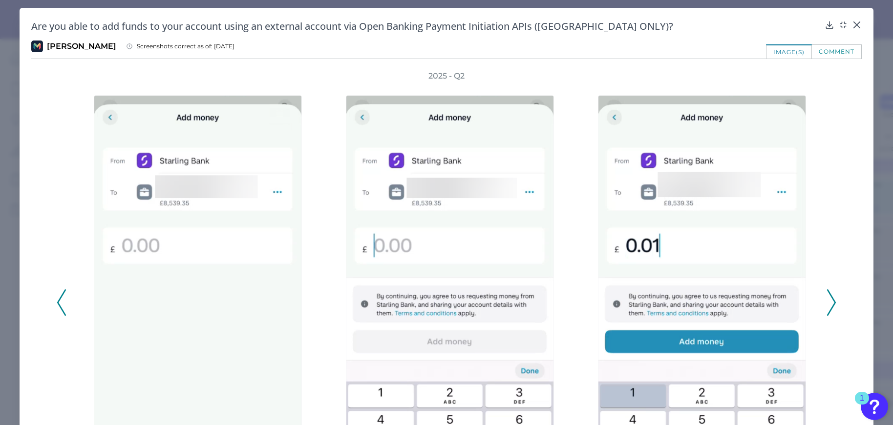
click at [830, 296] on icon at bounding box center [831, 303] width 9 height 26
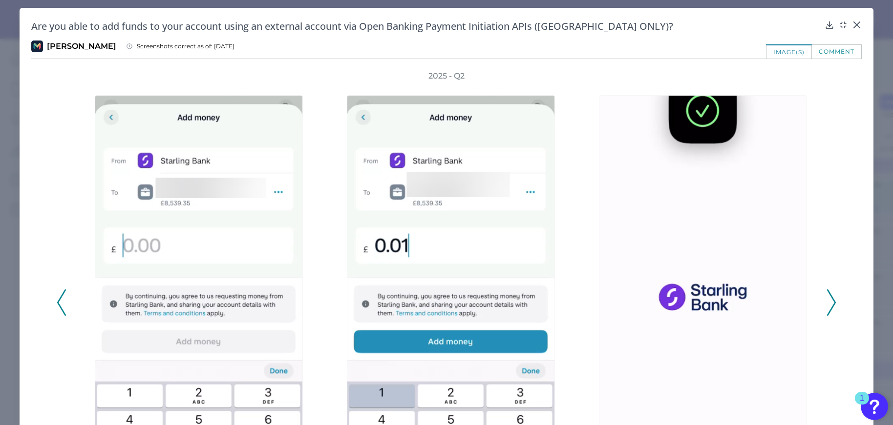
click at [830, 295] on icon at bounding box center [831, 303] width 9 height 26
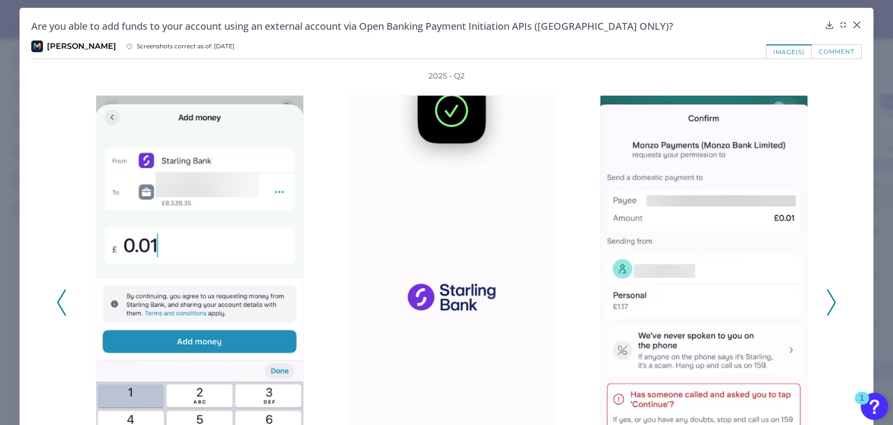
click at [828, 294] on icon at bounding box center [831, 303] width 9 height 26
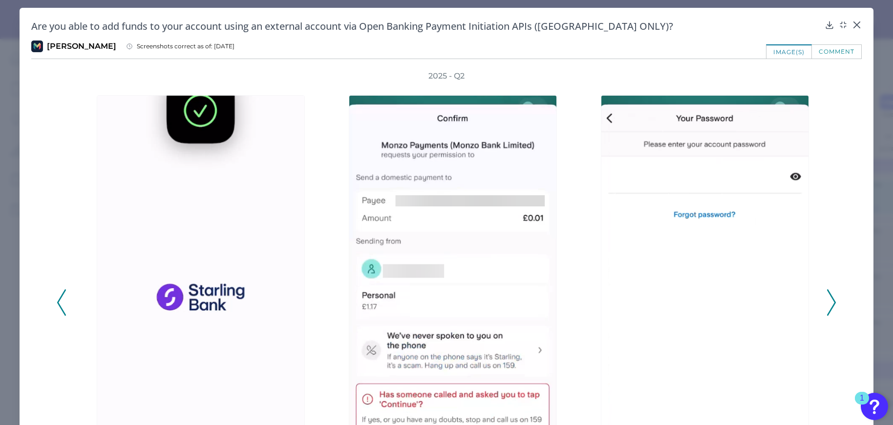
click at [829, 309] on icon at bounding box center [831, 303] width 9 height 26
